Goal: Task Accomplishment & Management: Manage account settings

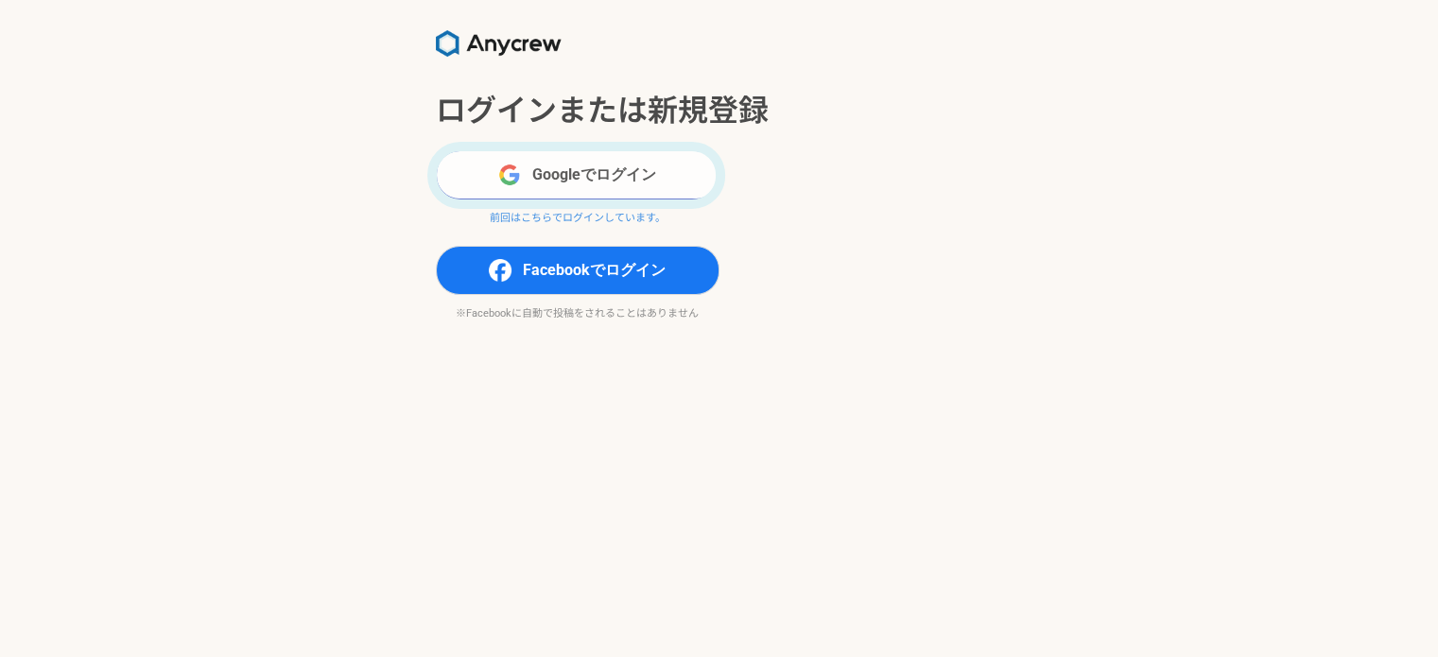
click at [639, 167] on button "Googleでログイン" at bounding box center [578, 174] width 284 height 49
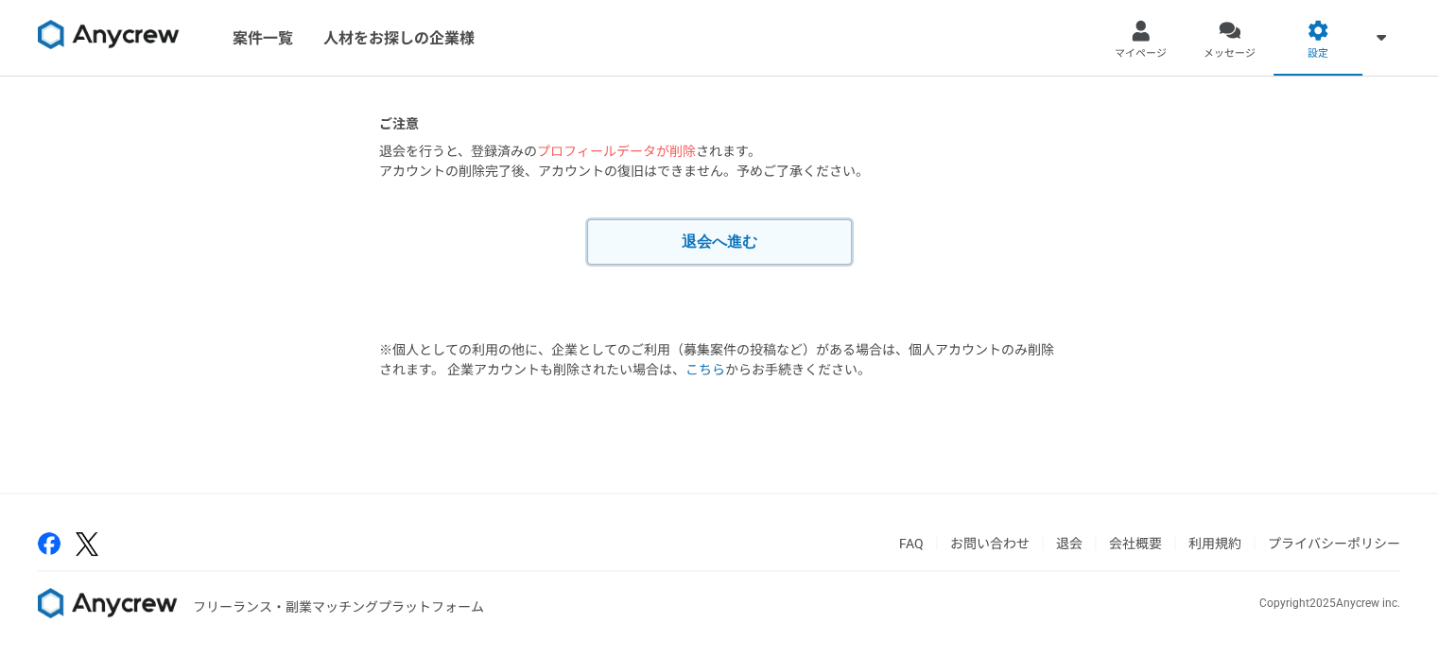
click at [694, 244] on button "退会へ進む" at bounding box center [719, 241] width 265 height 45
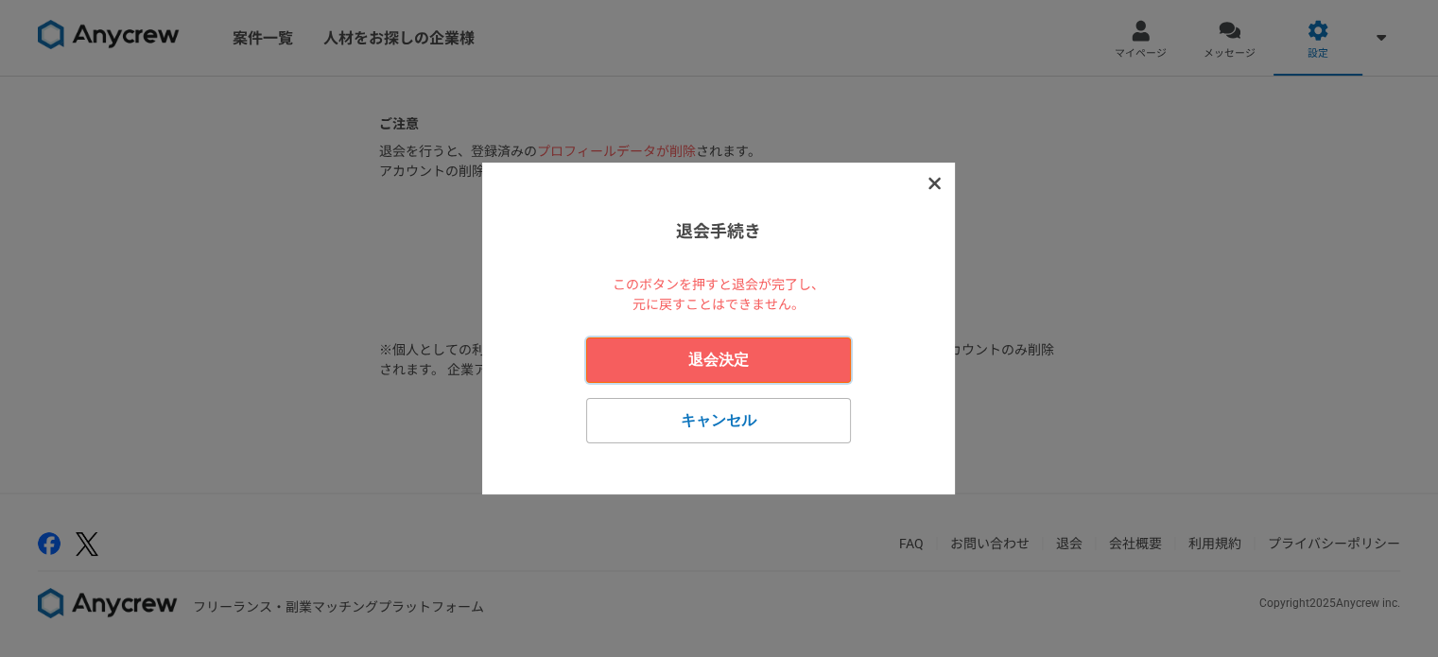
click at [691, 368] on button "退会決定" at bounding box center [718, 360] width 265 height 45
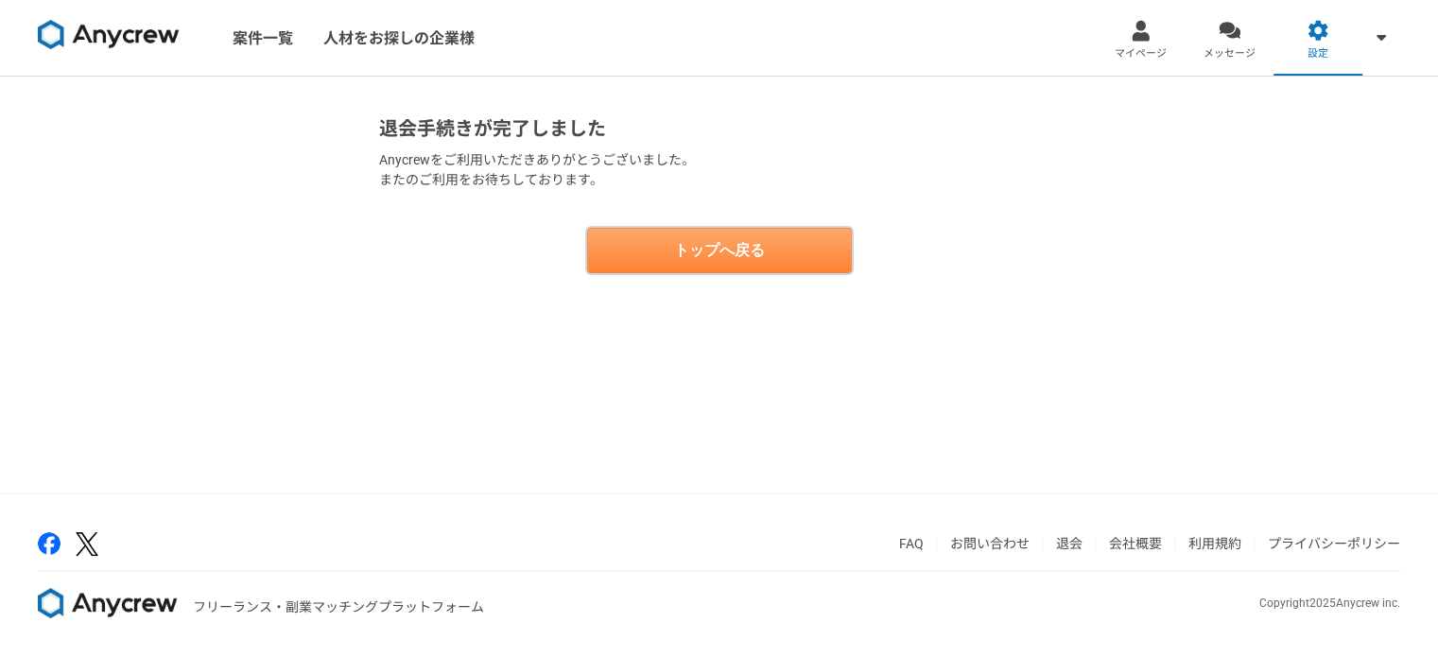
click at [711, 253] on button "トップへ戻る" at bounding box center [719, 250] width 265 height 45
